Goal: Task Accomplishment & Management: Use online tool/utility

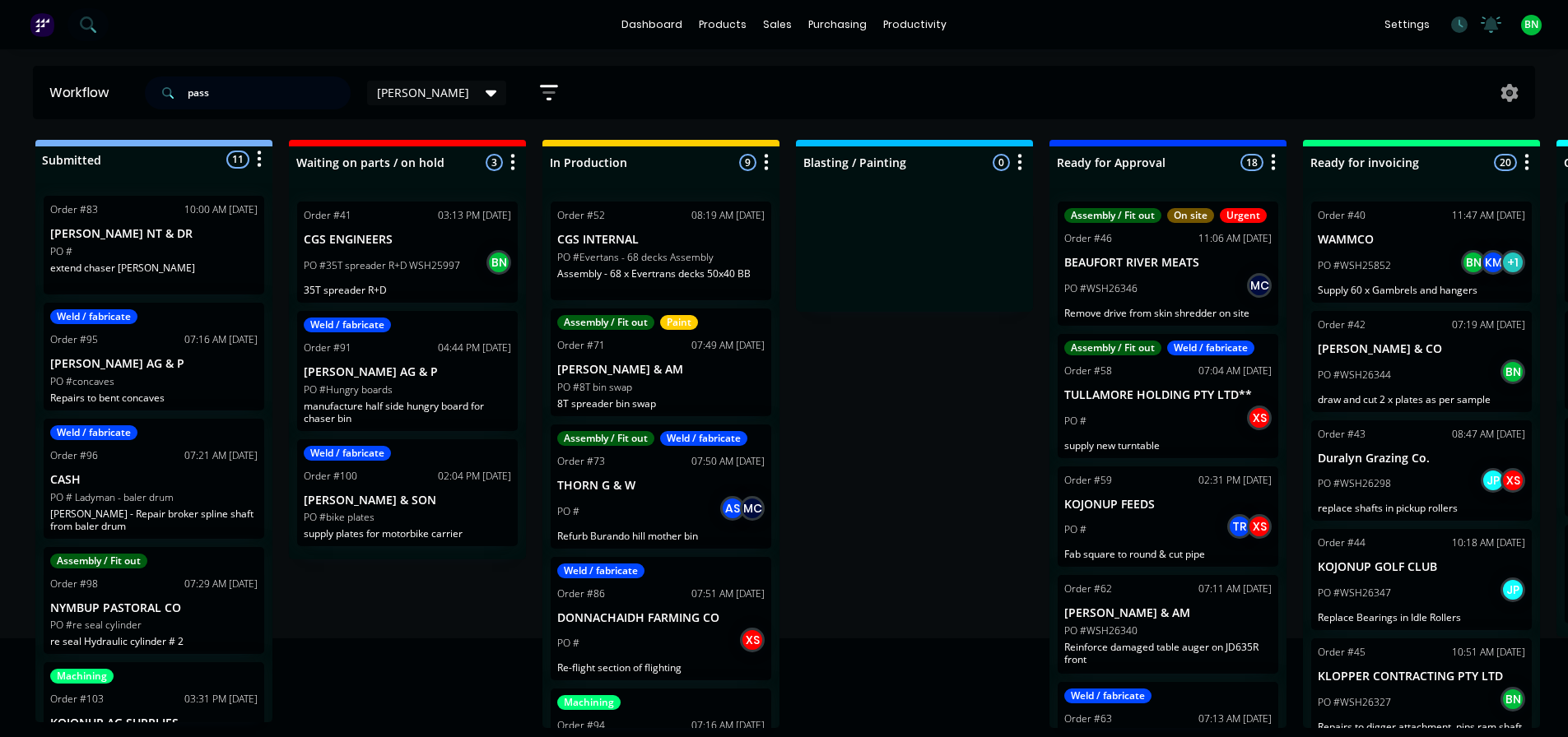
type input "pass"
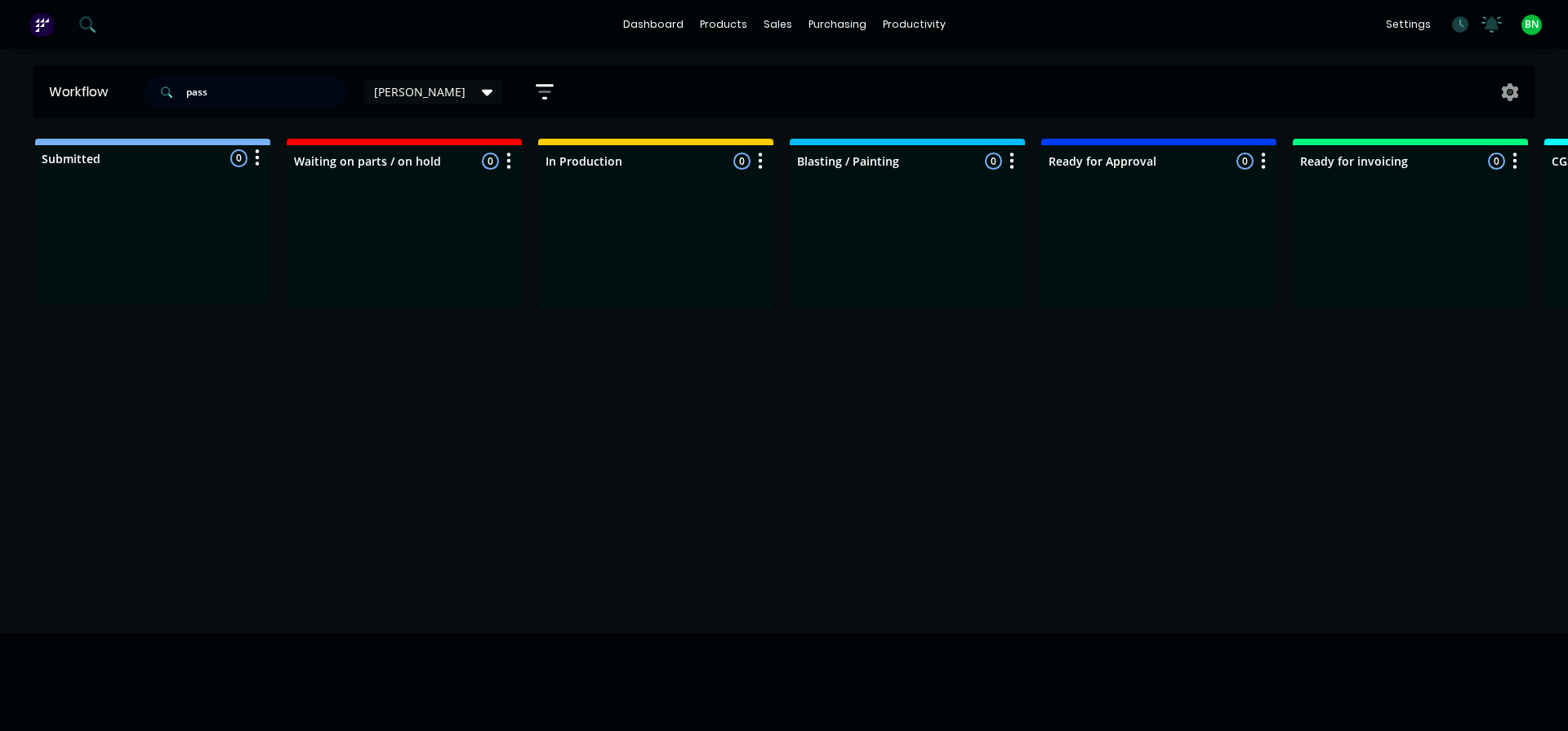
drag, startPoint x: 227, startPoint y: 92, endPoint x: -46, endPoint y: 100, distance: 273.1
click at [0, 100] on html "dashboard products sales purchasing productivity dashboard products Product Cat…" at bounding box center [784, 316] width 1568 height 634
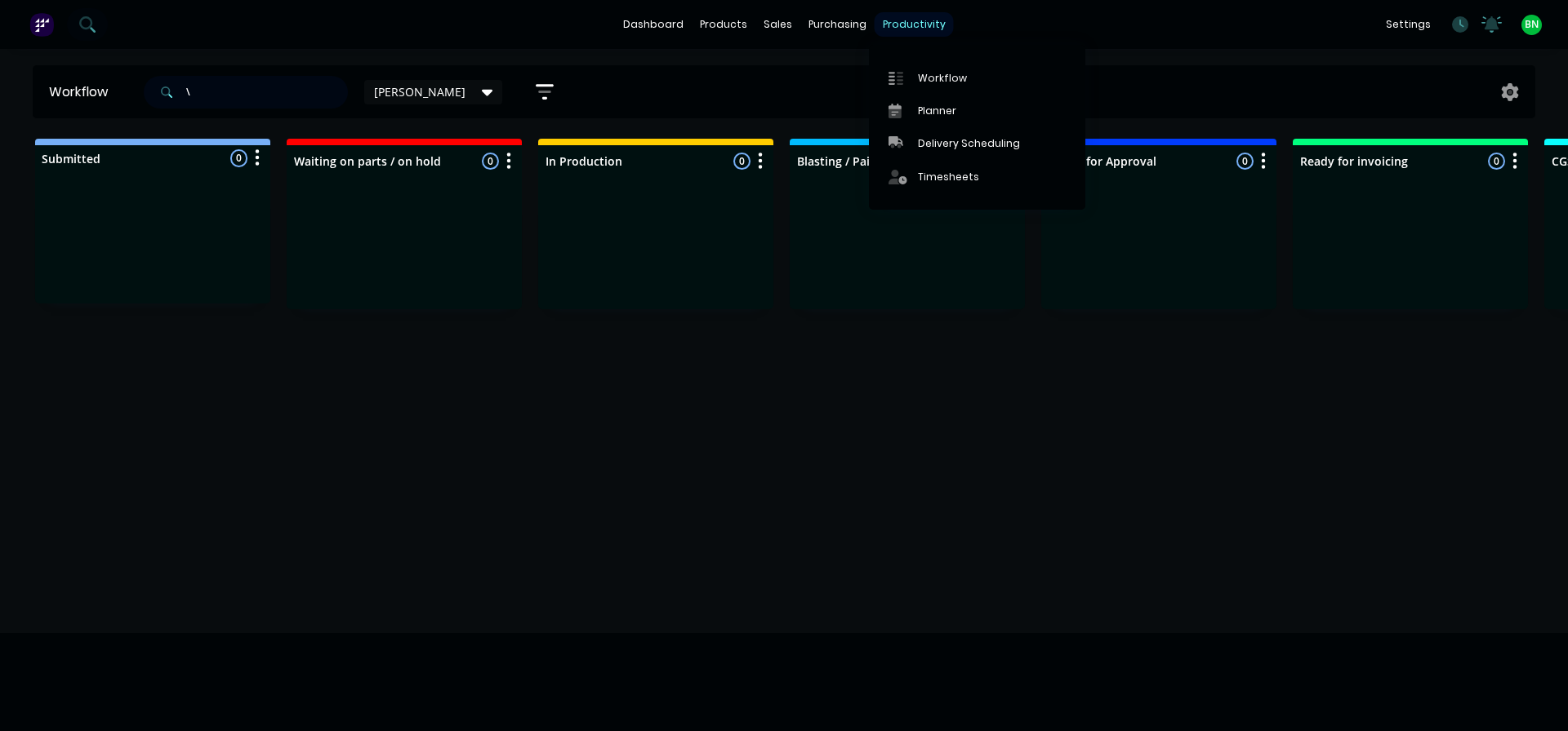
type input "\"
click at [885, 22] on div "productivity" at bounding box center [914, 25] width 79 height 25
click at [924, 70] on link "Workflow" at bounding box center [977, 78] width 217 height 33
click at [919, 79] on div "Workflow" at bounding box center [942, 78] width 49 height 15
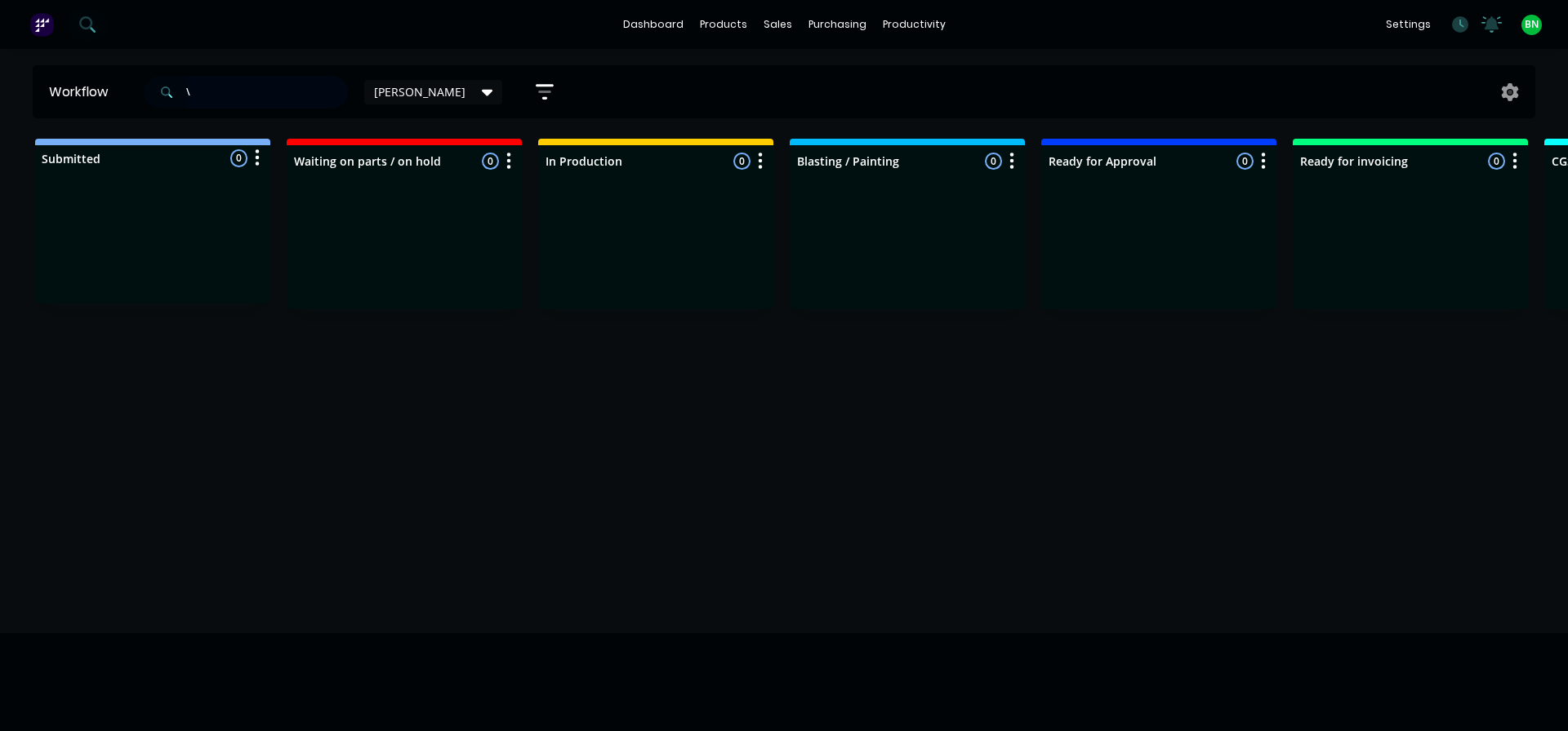
click at [203, 87] on input "\" at bounding box center [267, 92] width 162 height 33
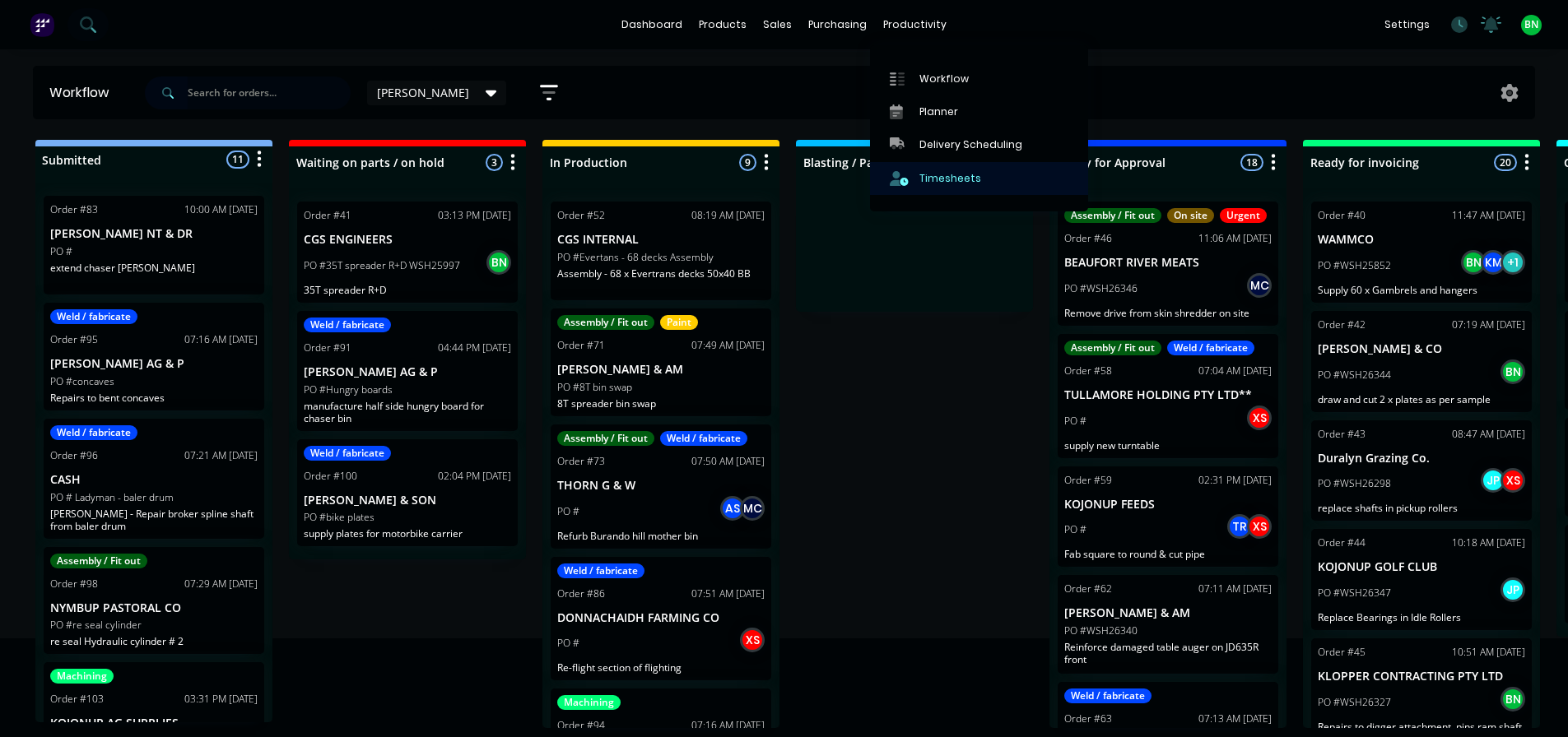
click at [945, 177] on div "Timesheets" at bounding box center [950, 179] width 62 height 15
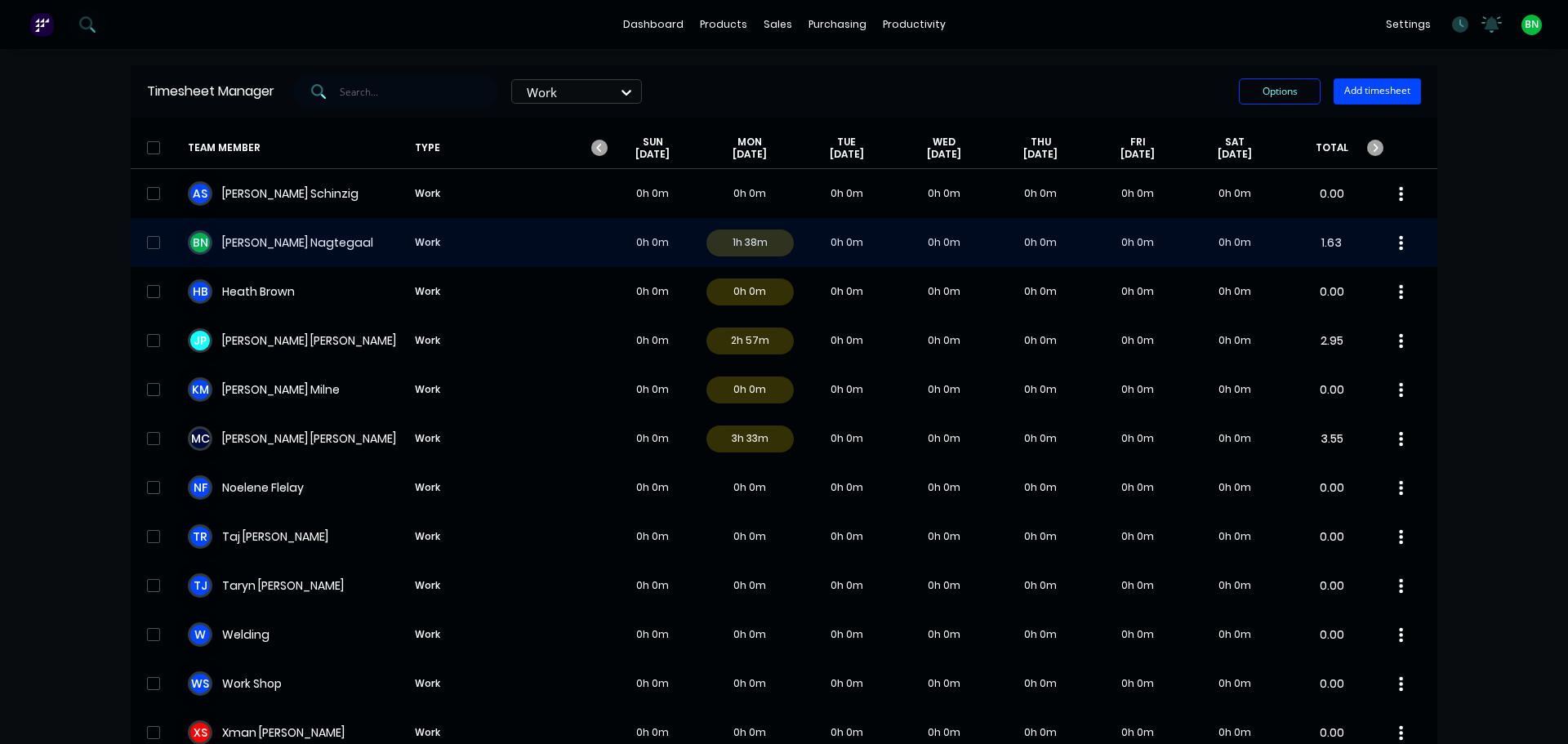
click at [276, 234] on div "B N [PERSON_NAME] Work 0h 0m 1h 38m 0h 0m 0h 0m 0h 0m 0h 0m 0h 0m 1.63" at bounding box center [784, 243] width 1306 height 49
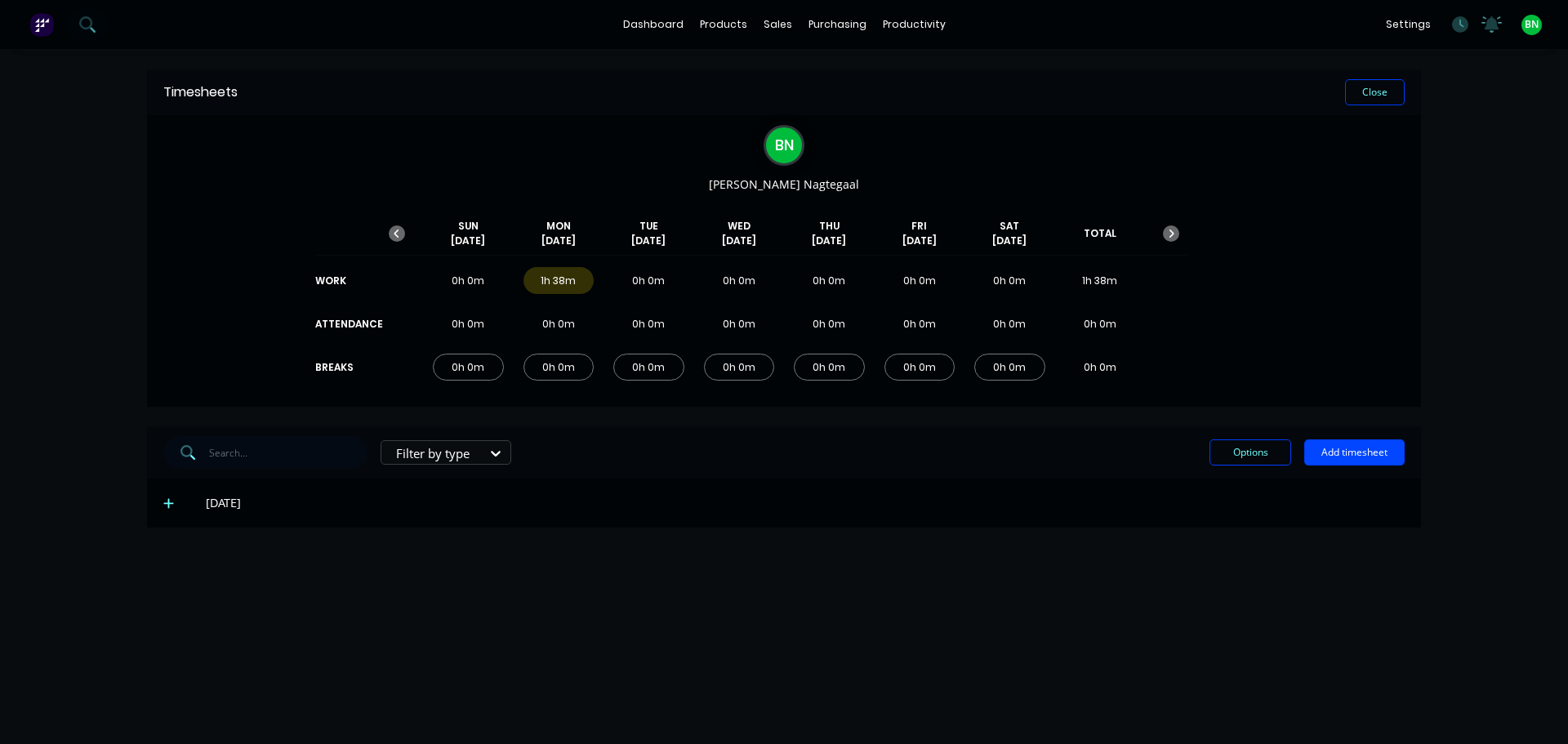
click at [169, 507] on icon at bounding box center [168, 504] width 10 height 10
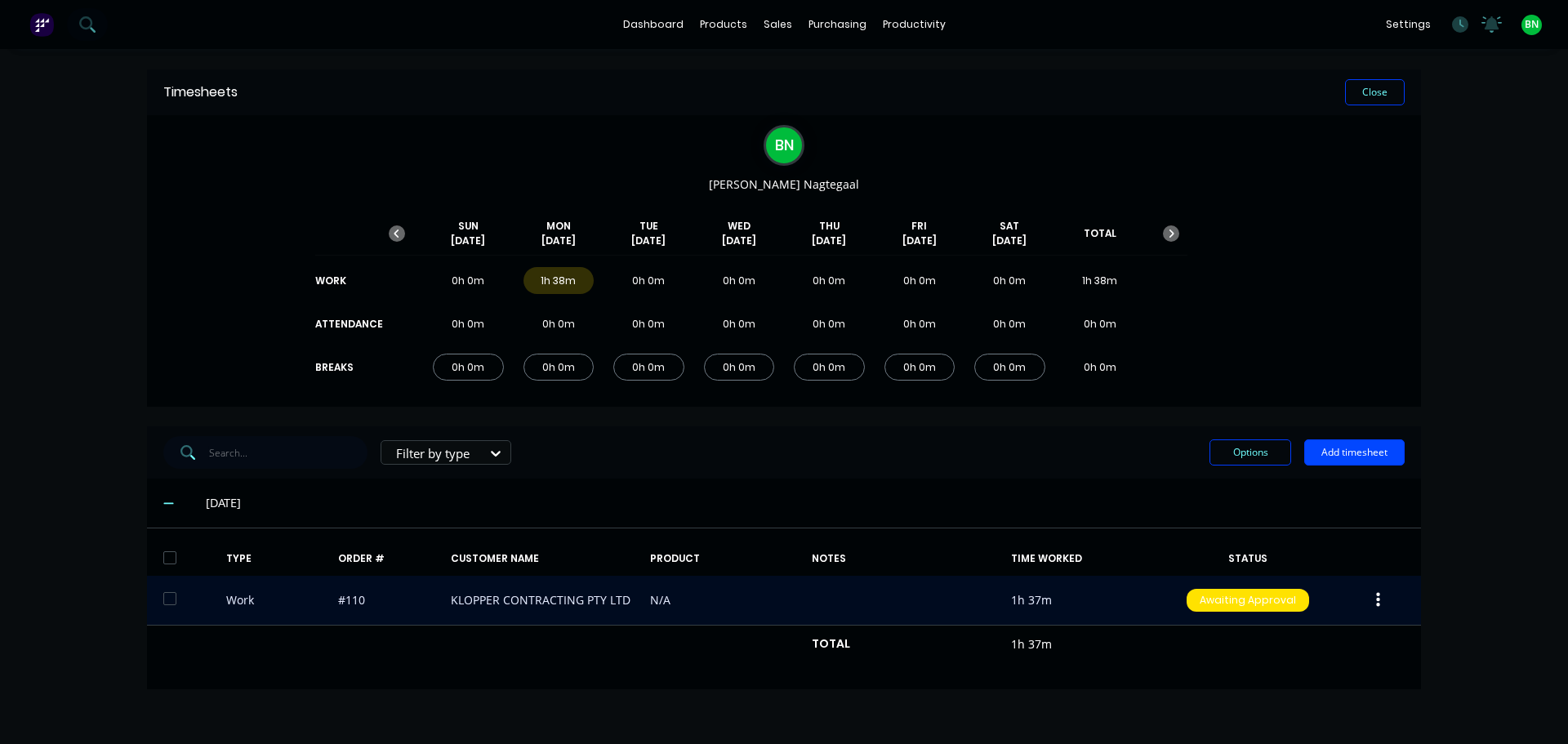
click at [575, 599] on div "Work #110 KLOPPER CONTRACTING PTY LTD N/A 1h 37m Awaiting Approval" at bounding box center [784, 601] width 1274 height 50
click at [534, 609] on div "Work #110 KLOPPER CONTRACTING PTY LTD N/A 1h 37m Awaiting Approval" at bounding box center [784, 601] width 1274 height 50
click at [564, 587] on div "Work #110 KLOPPER CONTRACTING PTY LTD N/A 1h 37m Awaiting Approval" at bounding box center [784, 601] width 1274 height 50
click at [398, 602] on div "Work #110 KLOPPER CONTRACTING PTY LTD N/A 1h 37m Awaiting Approval" at bounding box center [784, 601] width 1274 height 50
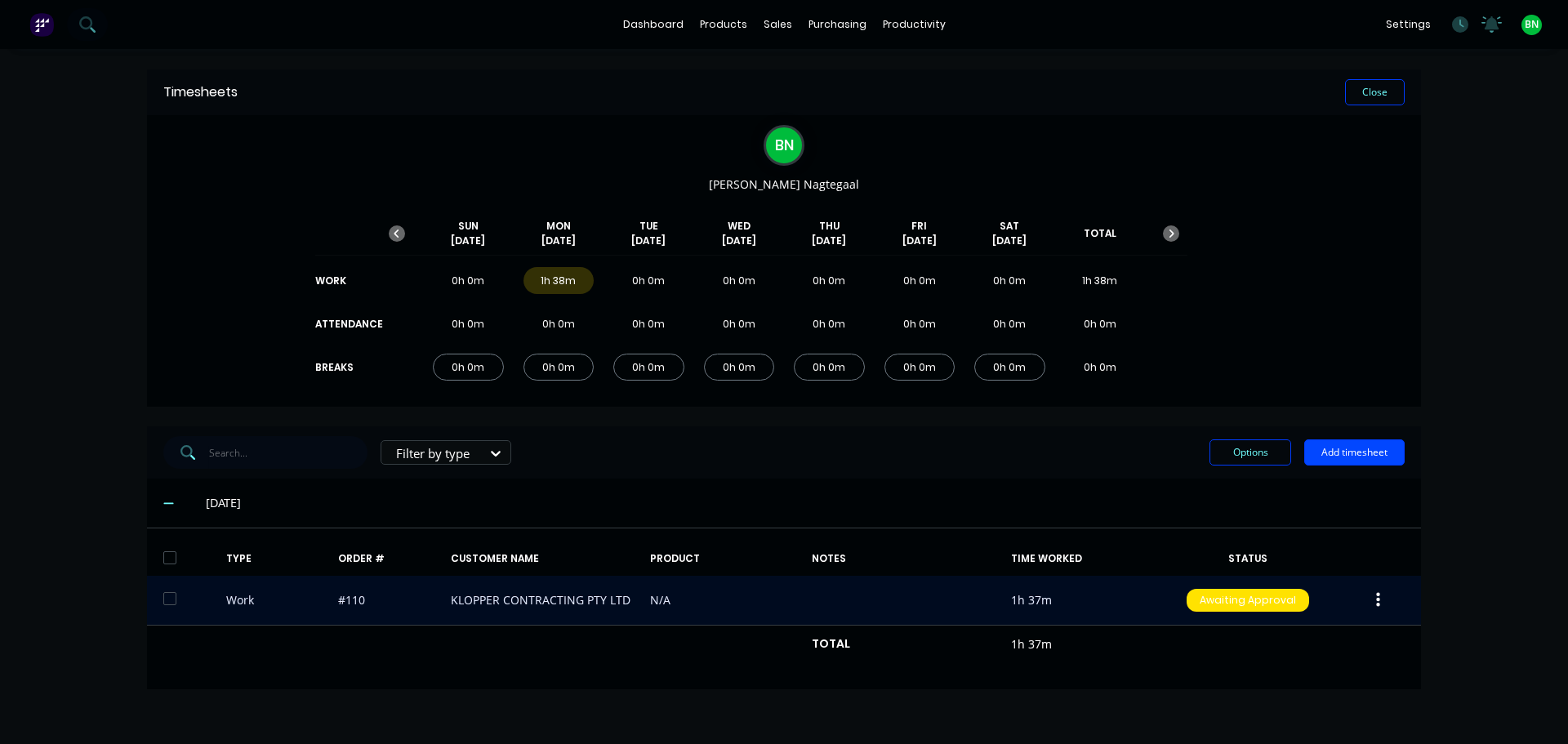
click at [236, 599] on div "Work #110 KLOPPER CONTRACTING PTY LTD N/A 1h 37m Awaiting Approval" at bounding box center [784, 601] width 1274 height 50
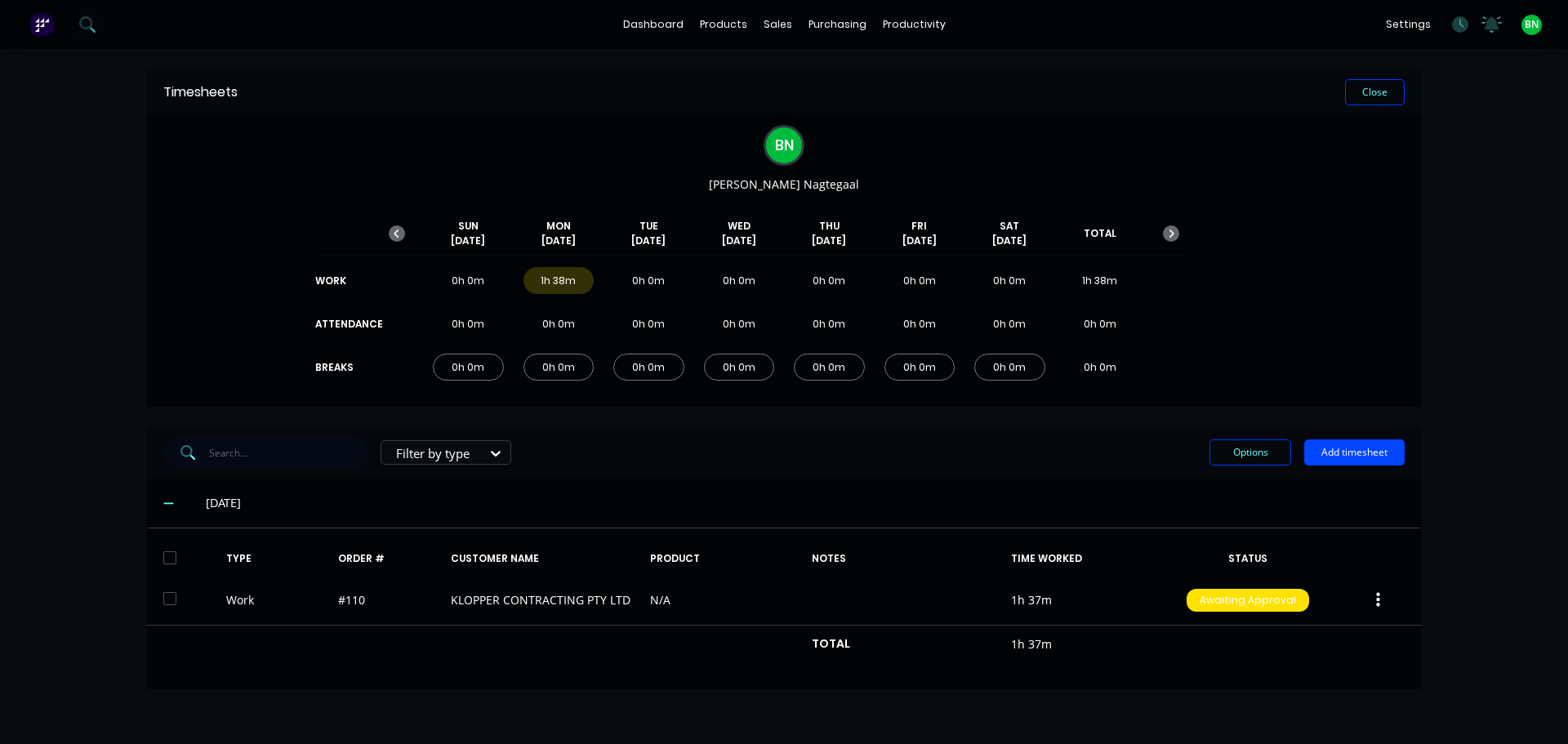
click at [546, 279] on div "1h 38m" at bounding box center [559, 280] width 71 height 27
click at [1316, 271] on div "B N [PERSON_NAME] [DATE] [DATE] [DATE] [DATE] [DATE] [DATE] [DATE] TOTAL WORK 0…" at bounding box center [784, 261] width 1274 height 291
click at [924, 76] on div "Workflow" at bounding box center [942, 79] width 49 height 15
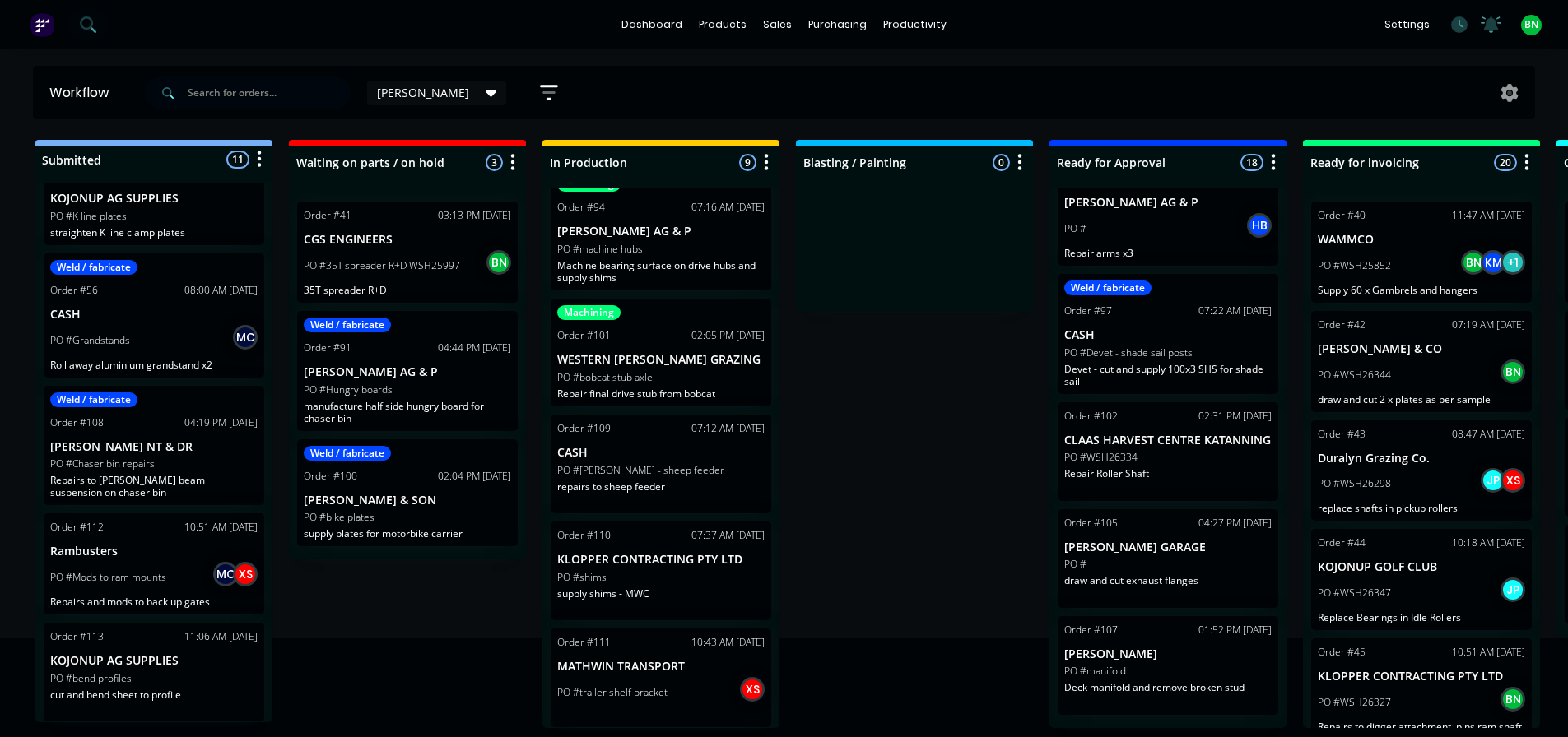
scroll to position [3, 0]
click at [688, 592] on p "supply shims - MWC" at bounding box center [661, 594] width 208 height 12
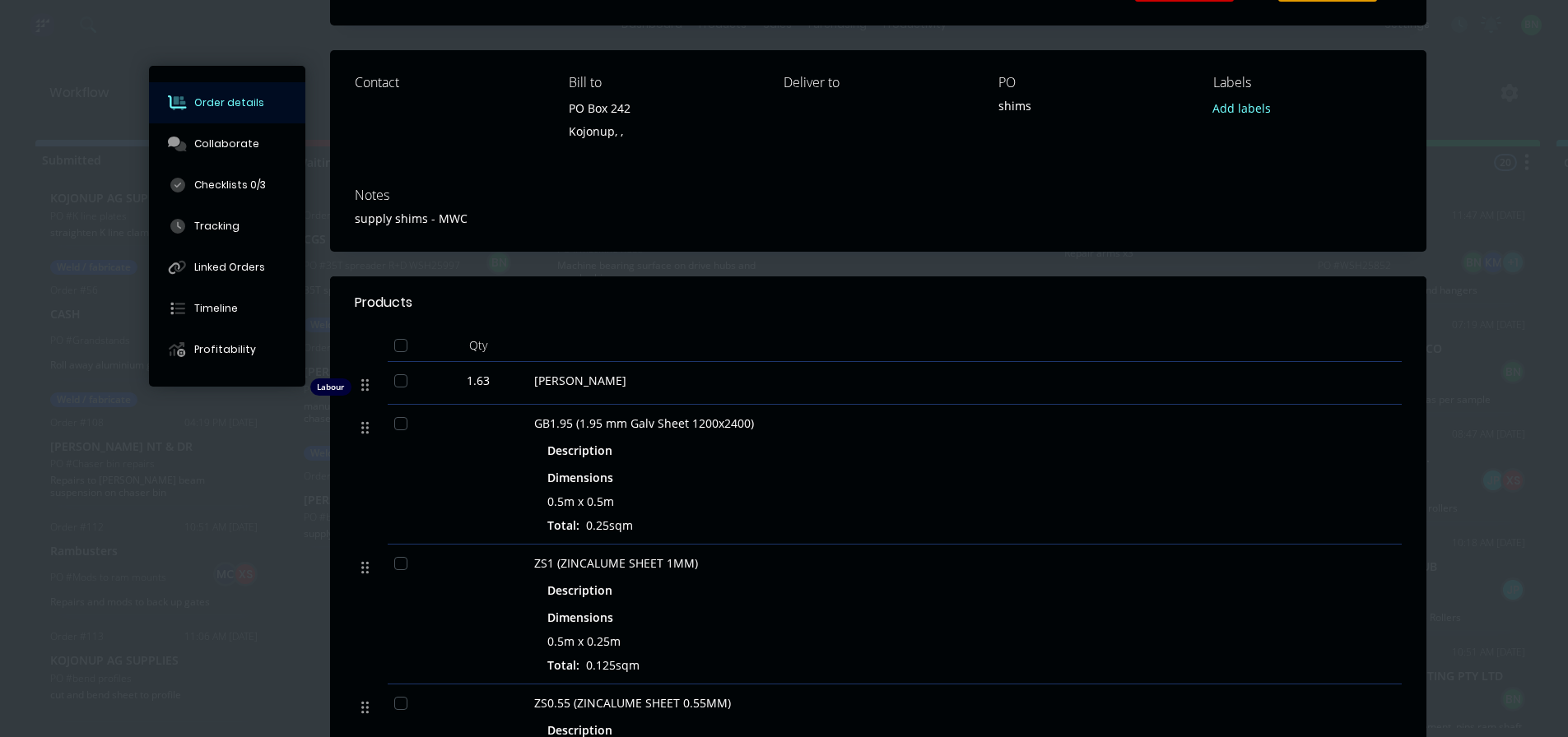
scroll to position [0, 0]
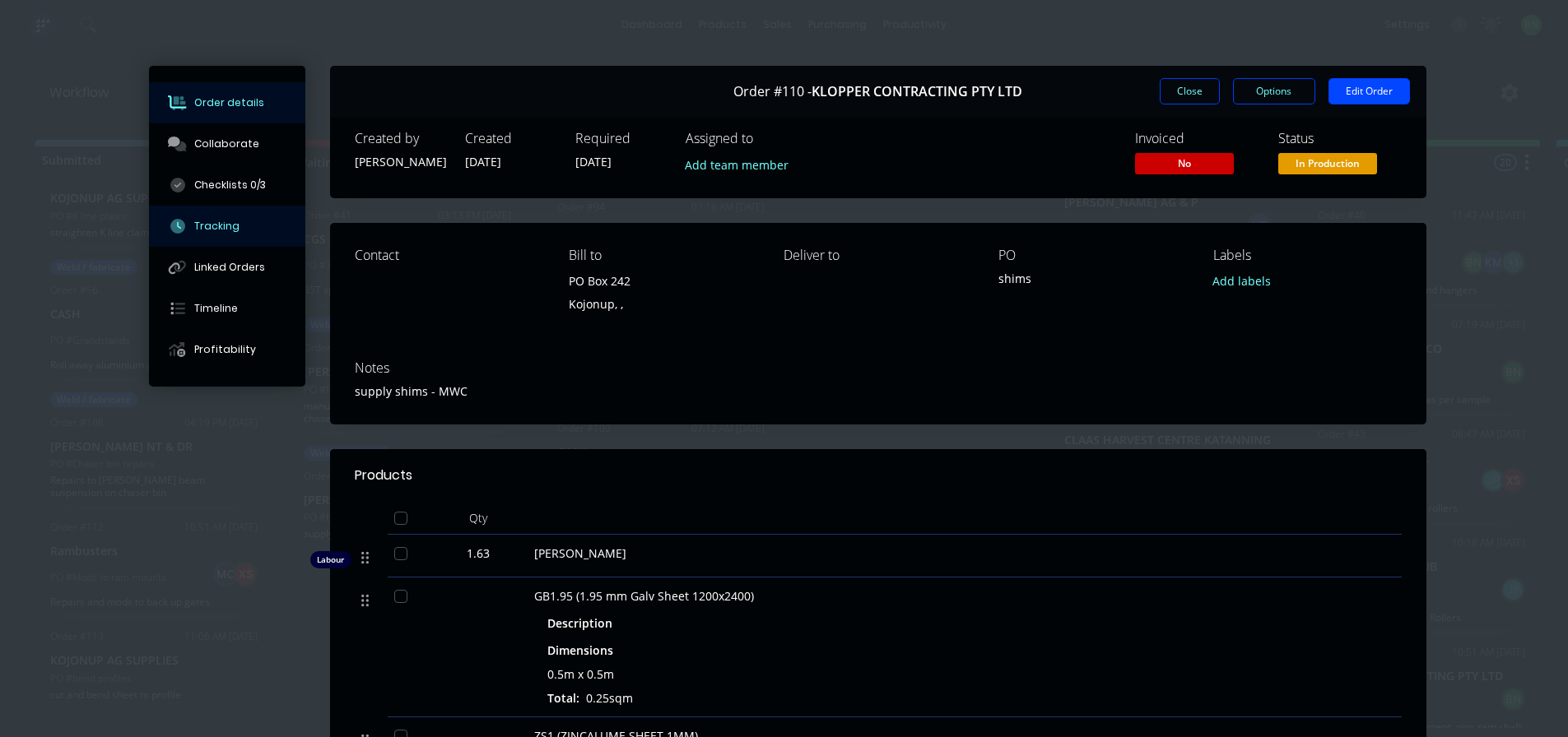
click at [221, 223] on div "Tracking" at bounding box center [217, 227] width 45 height 15
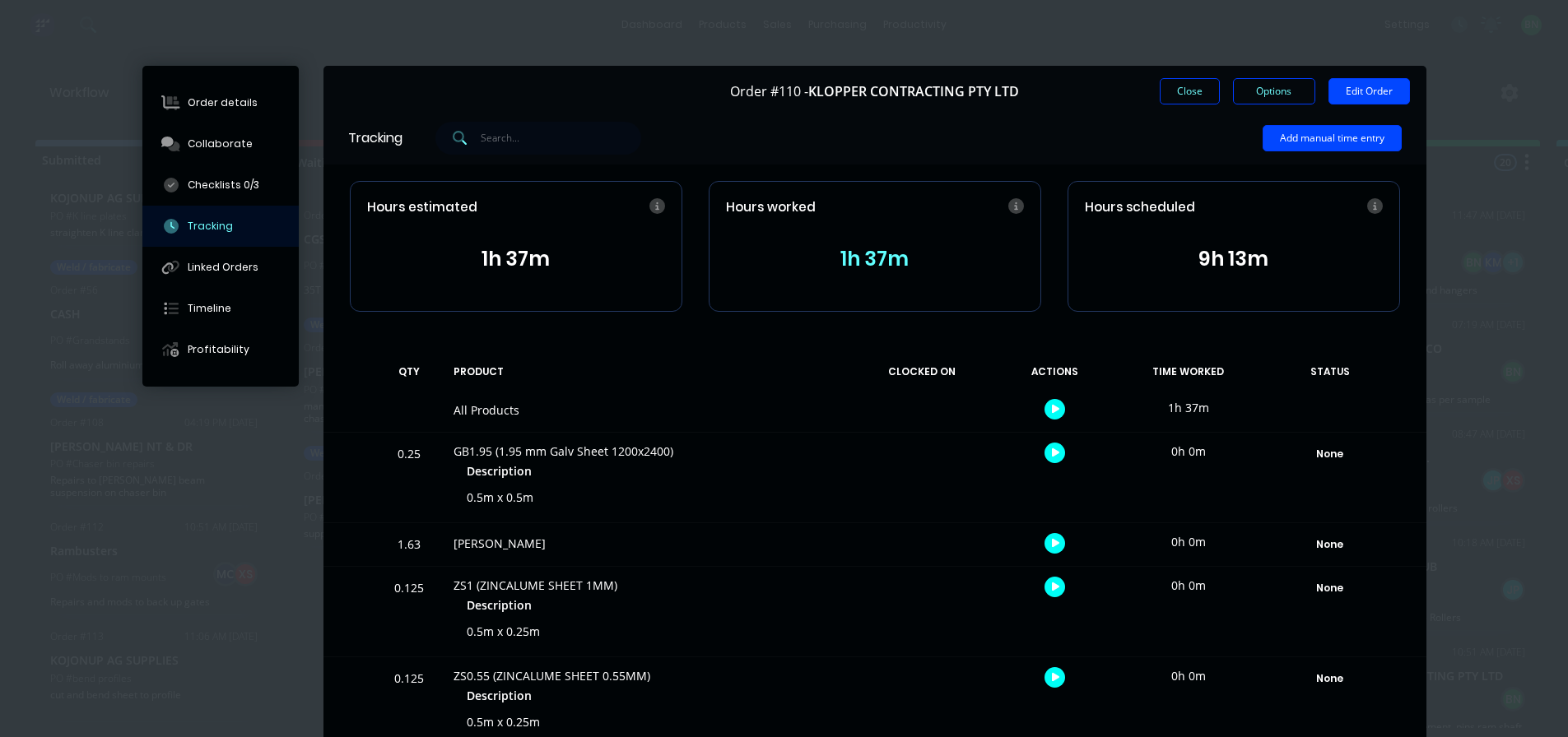
scroll to position [79, 0]
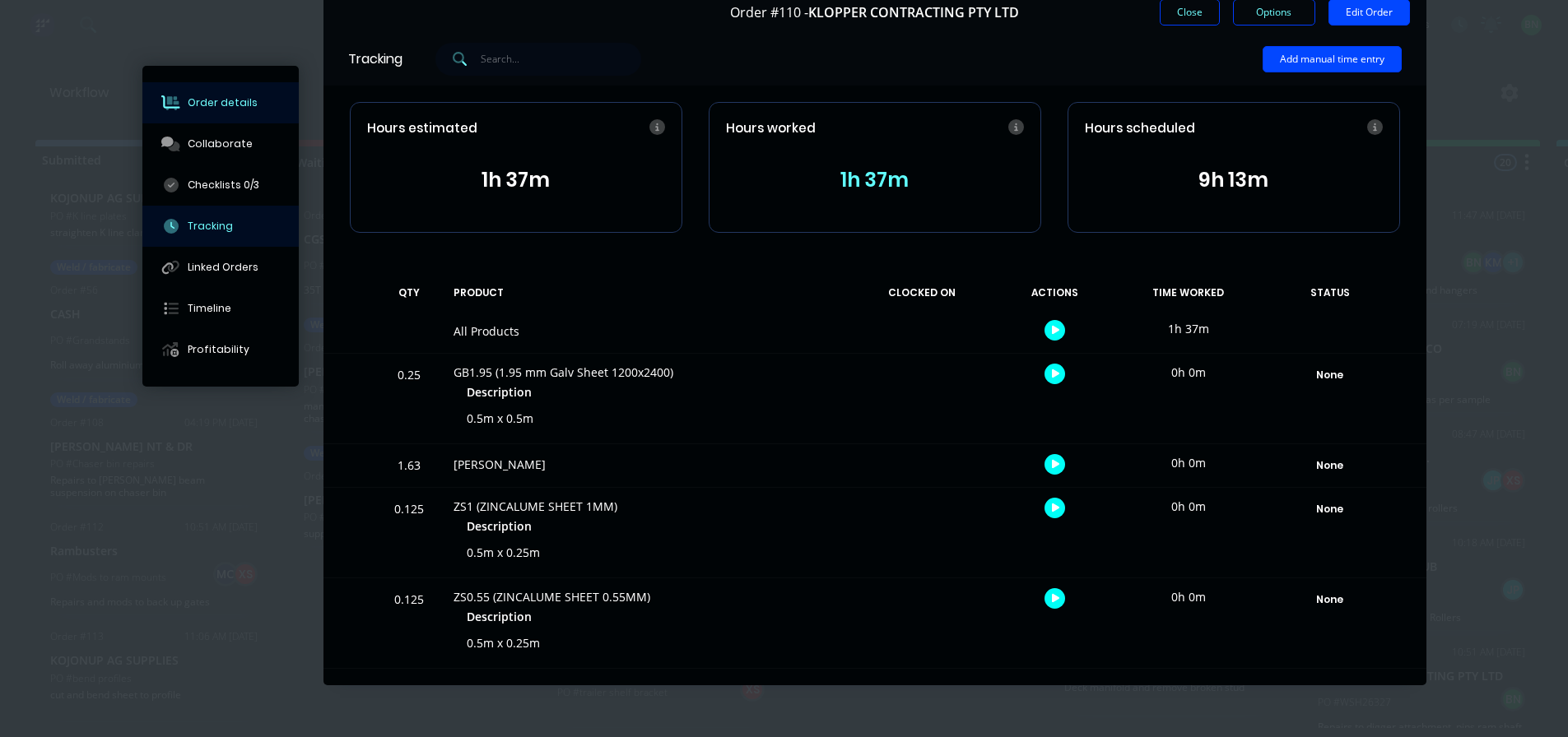
click at [224, 106] on div "Order details" at bounding box center [223, 103] width 70 height 15
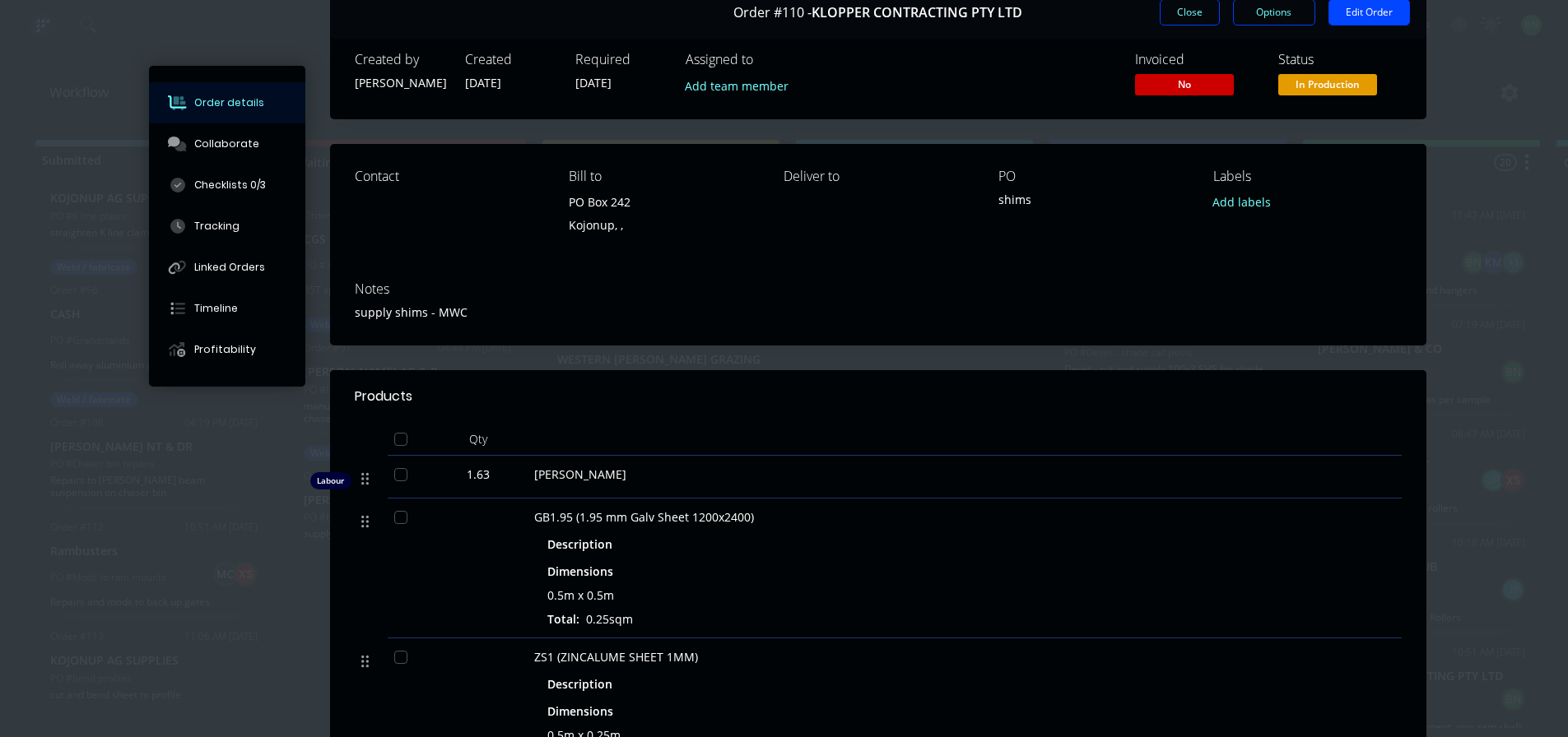
click at [622, 473] on div "[PERSON_NAME]" at bounding box center [857, 474] width 646 height 17
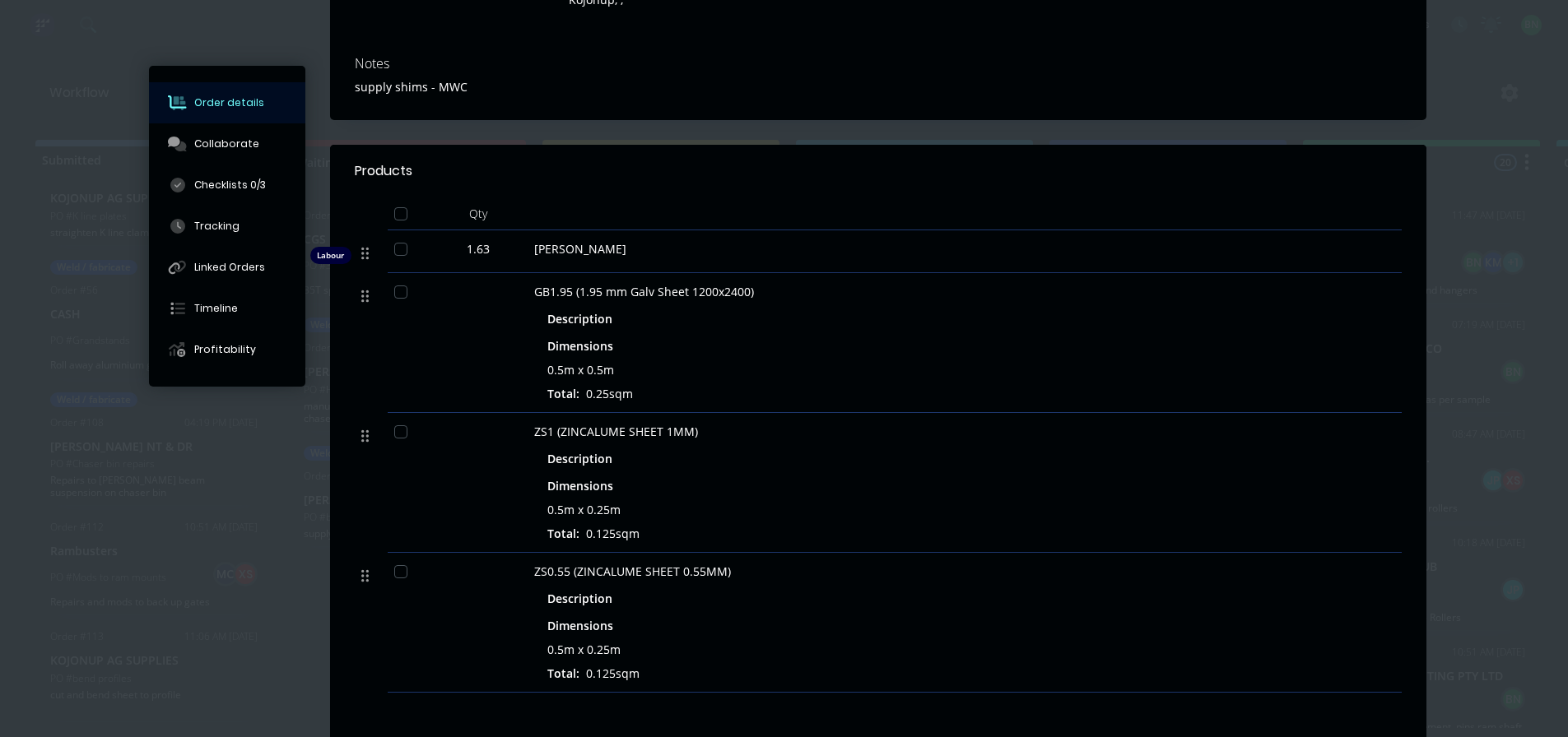
scroll to position [0, 0]
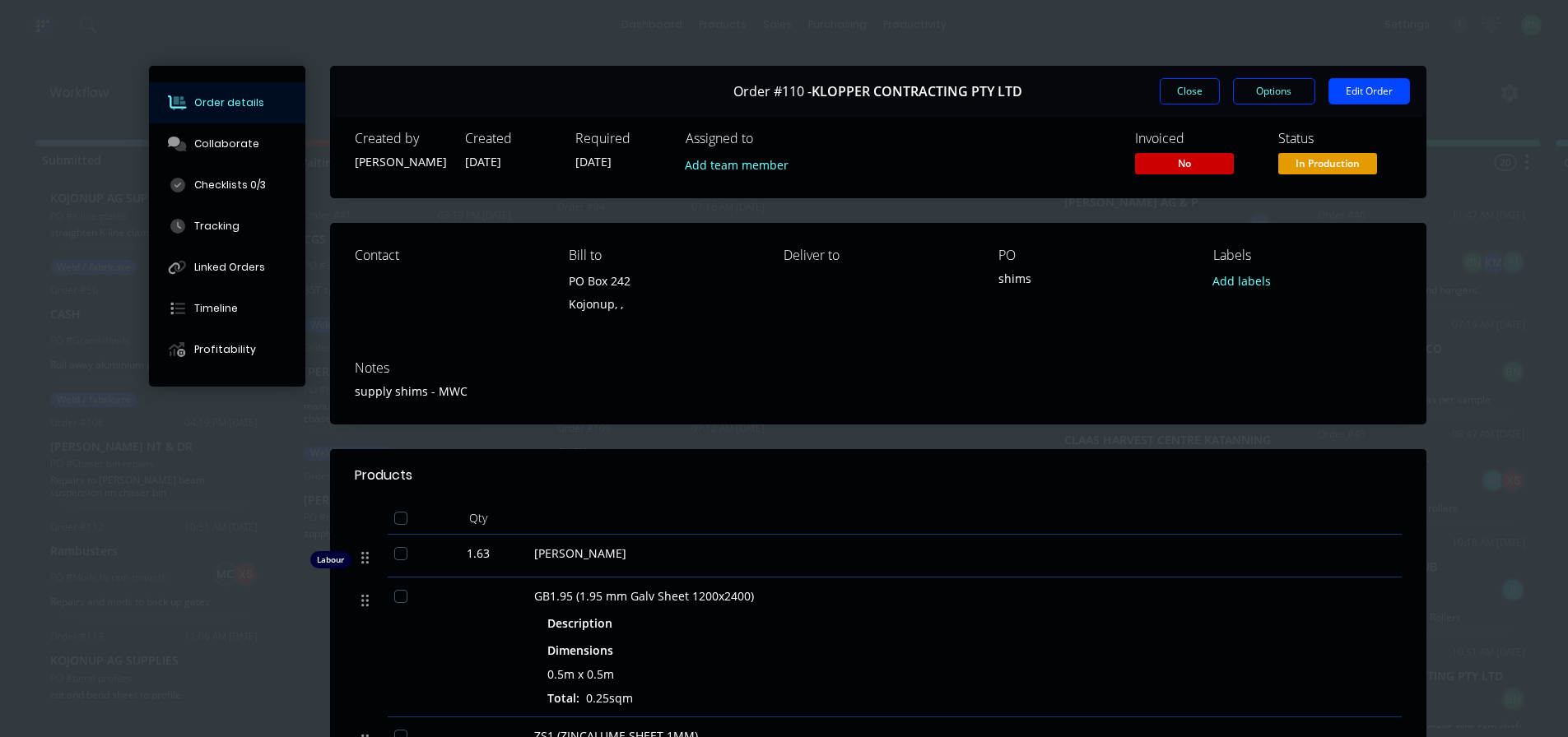
click at [766, 318] on div "Contact [PERSON_NAME] to PO Box 242 Kojonup, , Deliver to PO shims Labels Add l…" at bounding box center [878, 285] width 1096 height 124
click at [1153, 93] on div "Order #110 - KLOPPER CONTRACTING PTY LTD Close Options Edit Order" at bounding box center [878, 92] width 1096 height 52
click at [1175, 92] on button "Close" at bounding box center [1189, 92] width 60 height 26
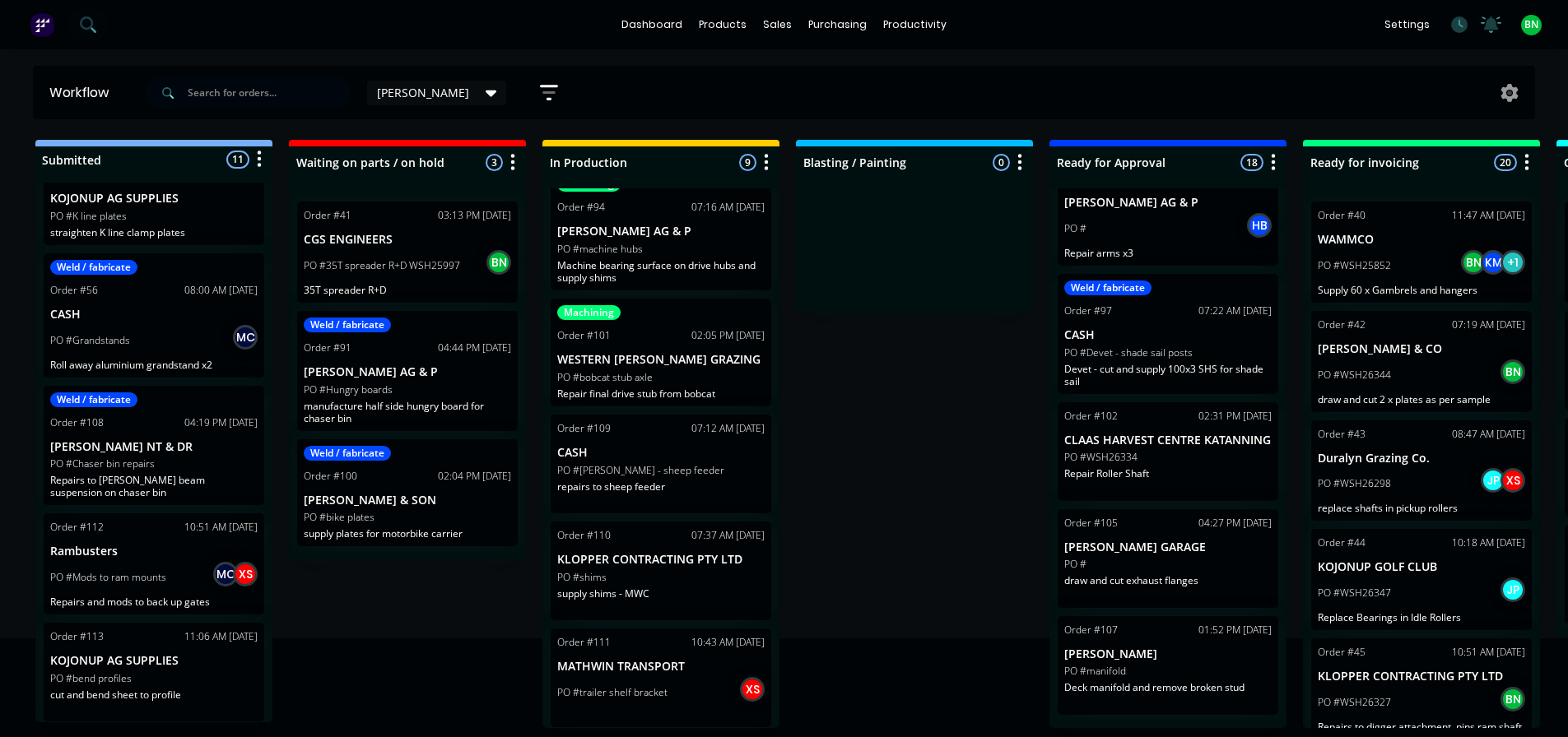
click at [981, 292] on div at bounding box center [913, 251] width 237 height 124
